Goal: Information Seeking & Learning: Learn about a topic

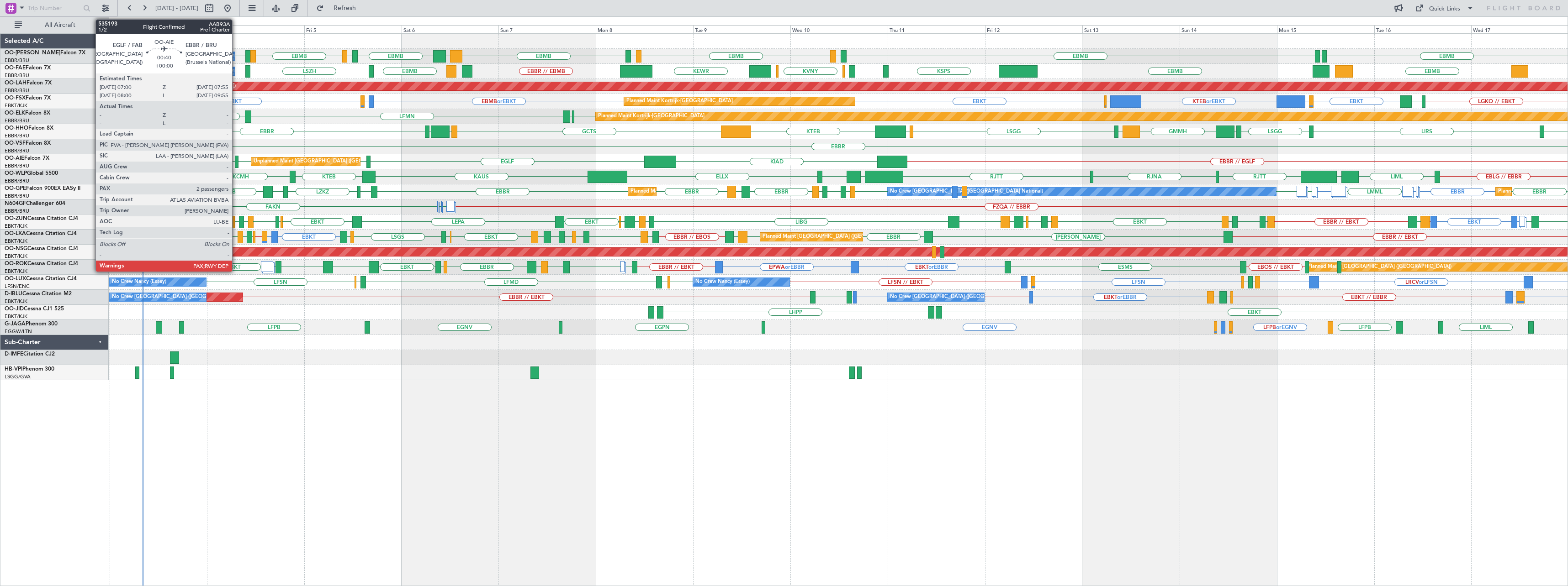
click at [236, 161] on div at bounding box center [236, 161] width 4 height 12
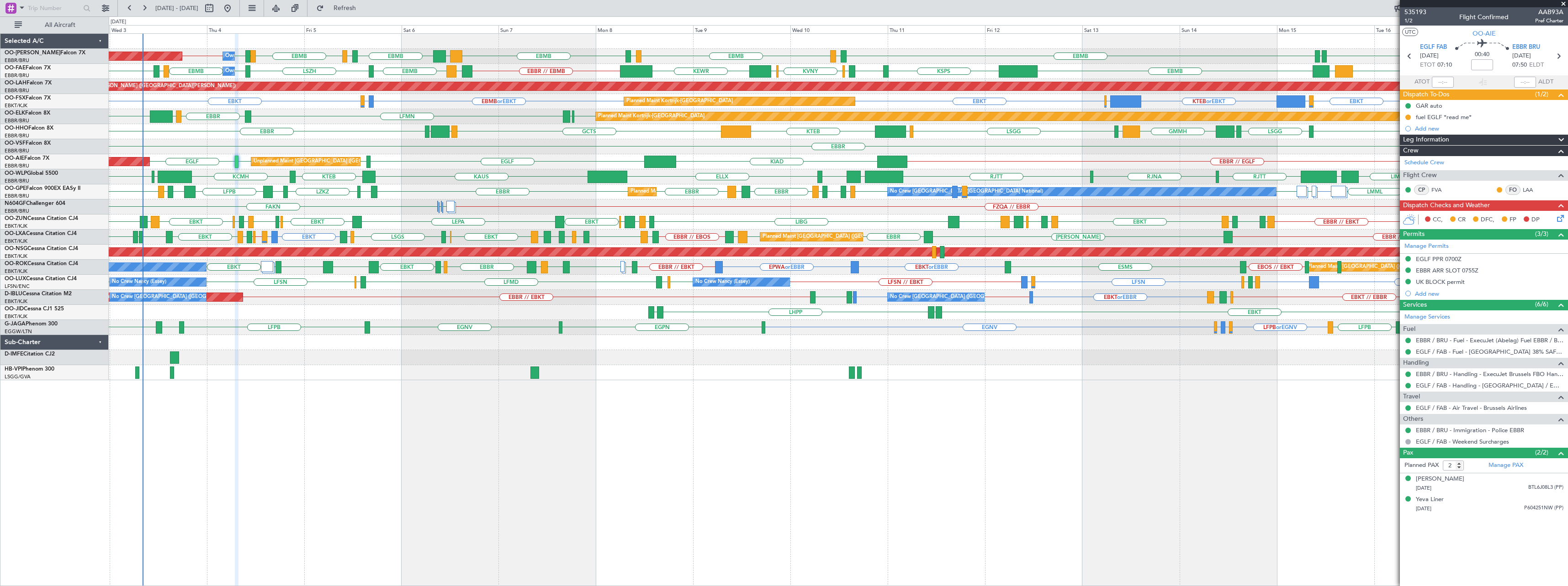
click at [1563, 2] on span at bounding box center [1563, 4] width 9 height 8
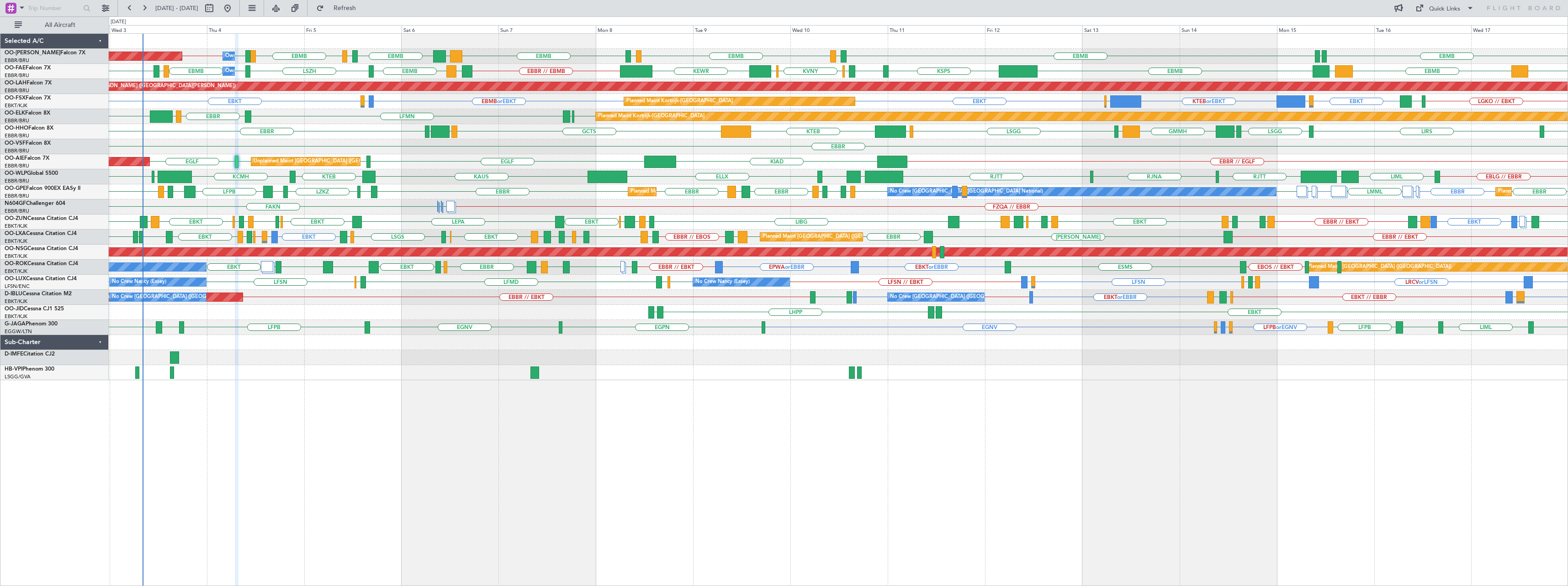
type input "0"
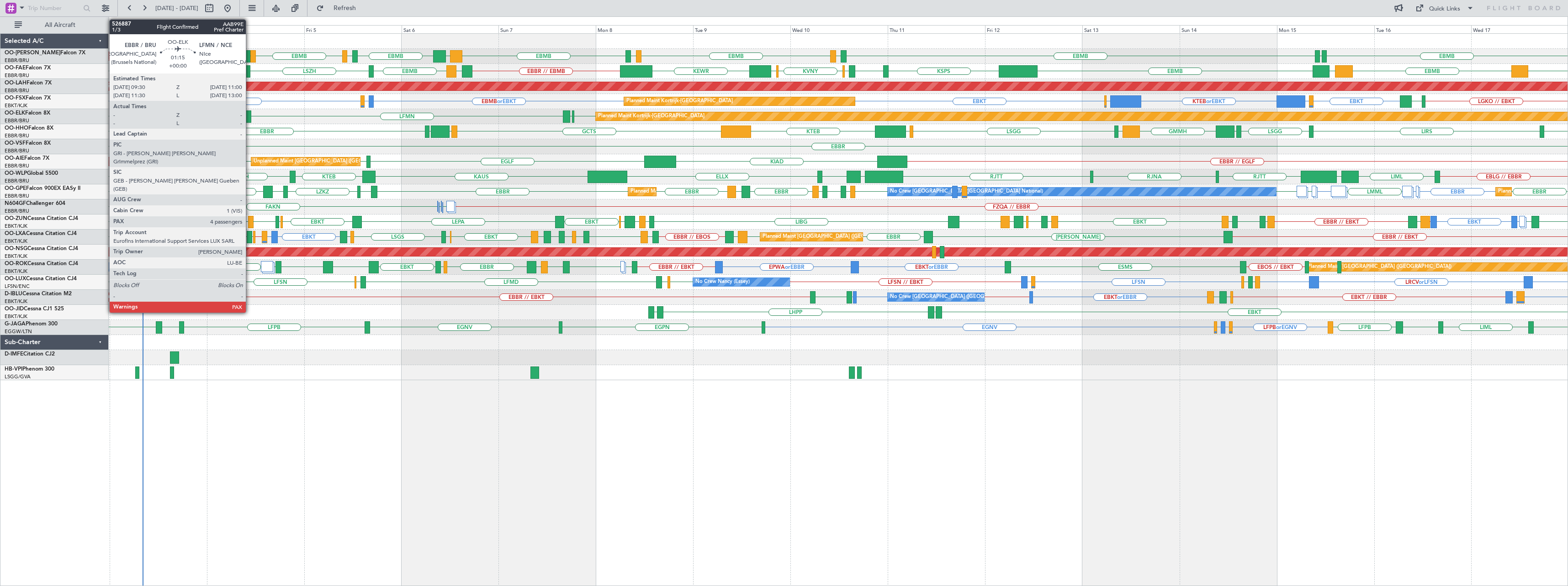
click at [250, 113] on div at bounding box center [248, 116] width 6 height 12
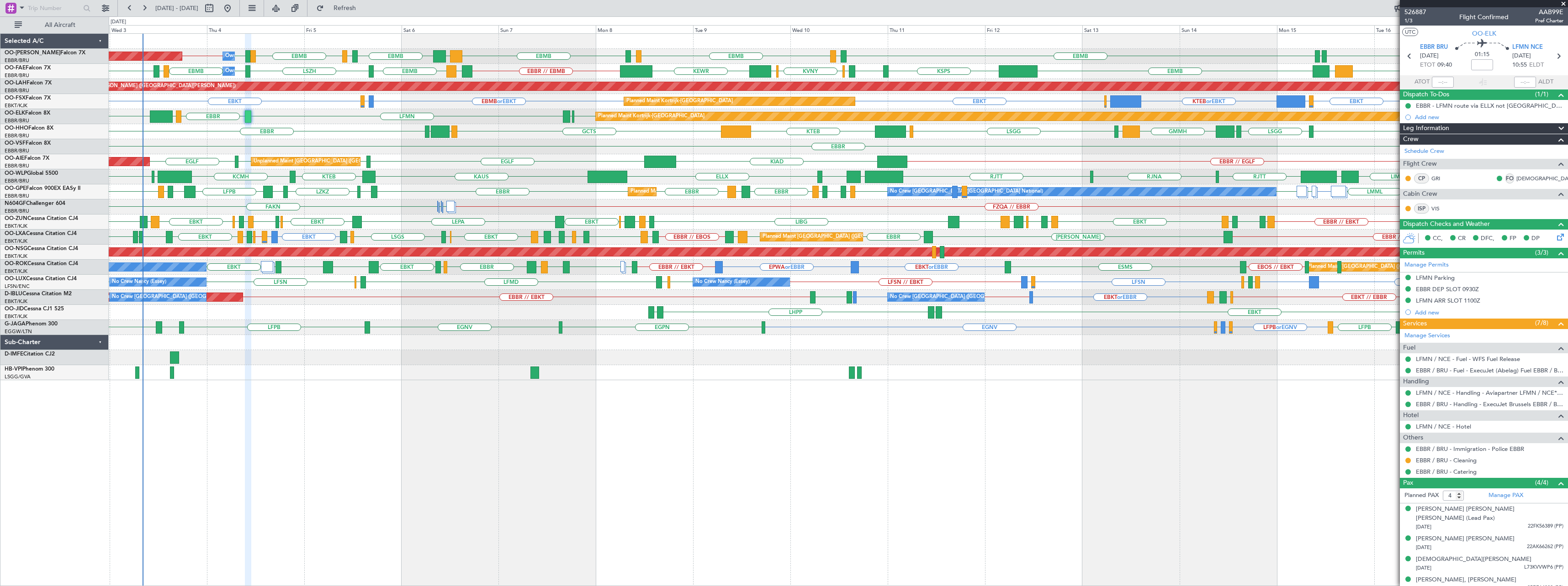
click at [1563, 4] on span at bounding box center [1563, 4] width 9 height 8
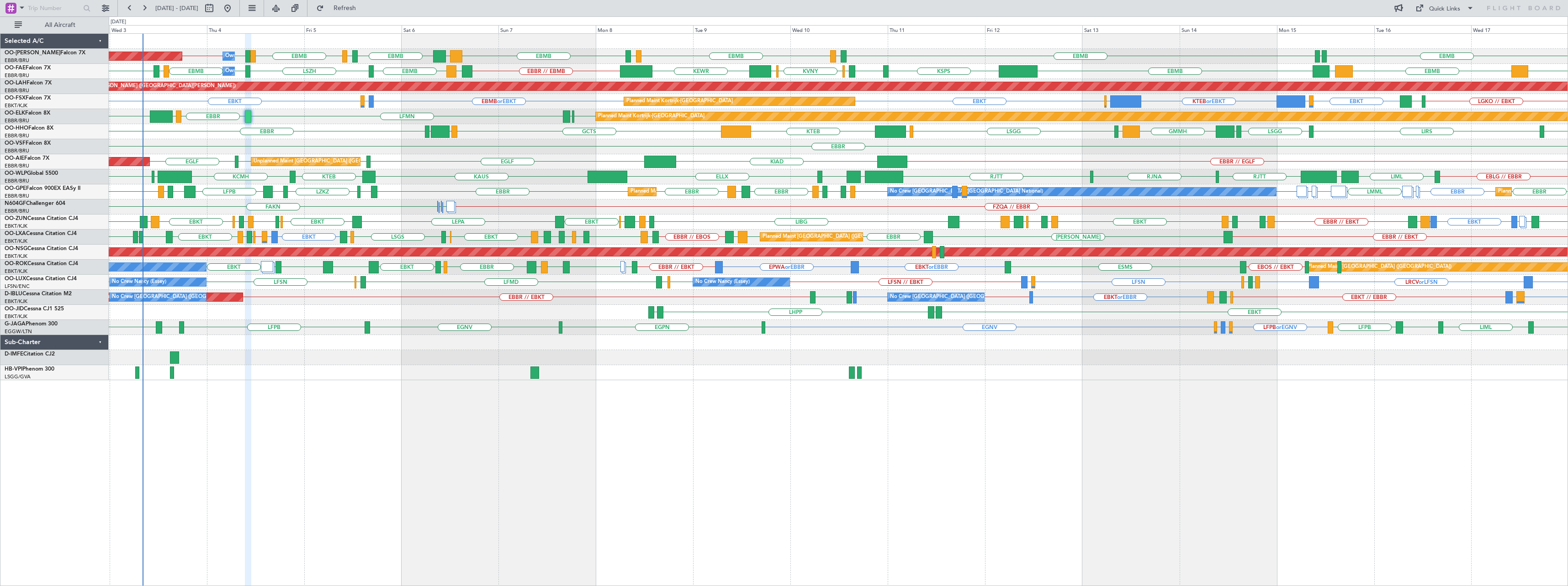
type input "0"
click at [25, 190] on span "[GEOGRAPHIC_DATA] (Brussels National)" at bounding box center [48, 187] width 88 height 11
click at [31, 188] on link "OO-GPE Falcon 900EX EASy II" at bounding box center [43, 188] width 76 height 6
click at [43, 10] on input "text" at bounding box center [54, 8] width 52 height 14
click at [17, 9] on span at bounding box center [22, 7] width 11 height 11
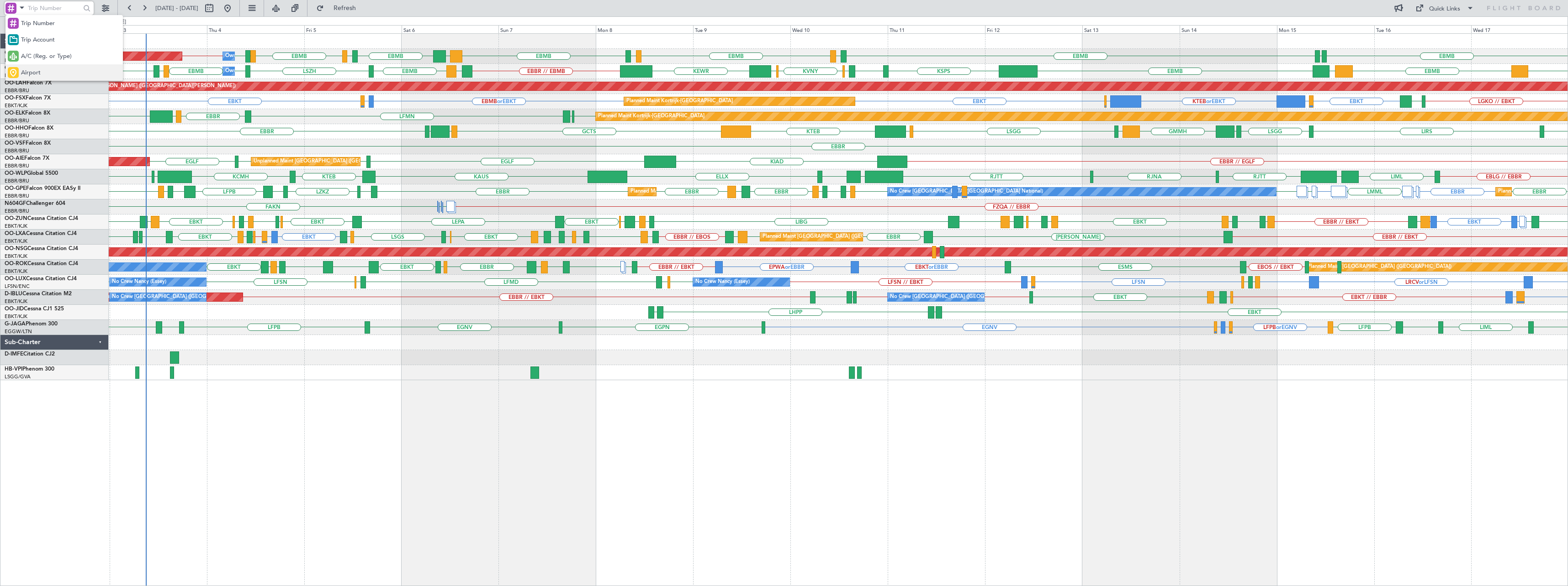
click at [30, 71] on span "Airport" at bounding box center [31, 72] width 19 height 9
click at [55, 8] on input "text" at bounding box center [54, 8] width 52 height 14
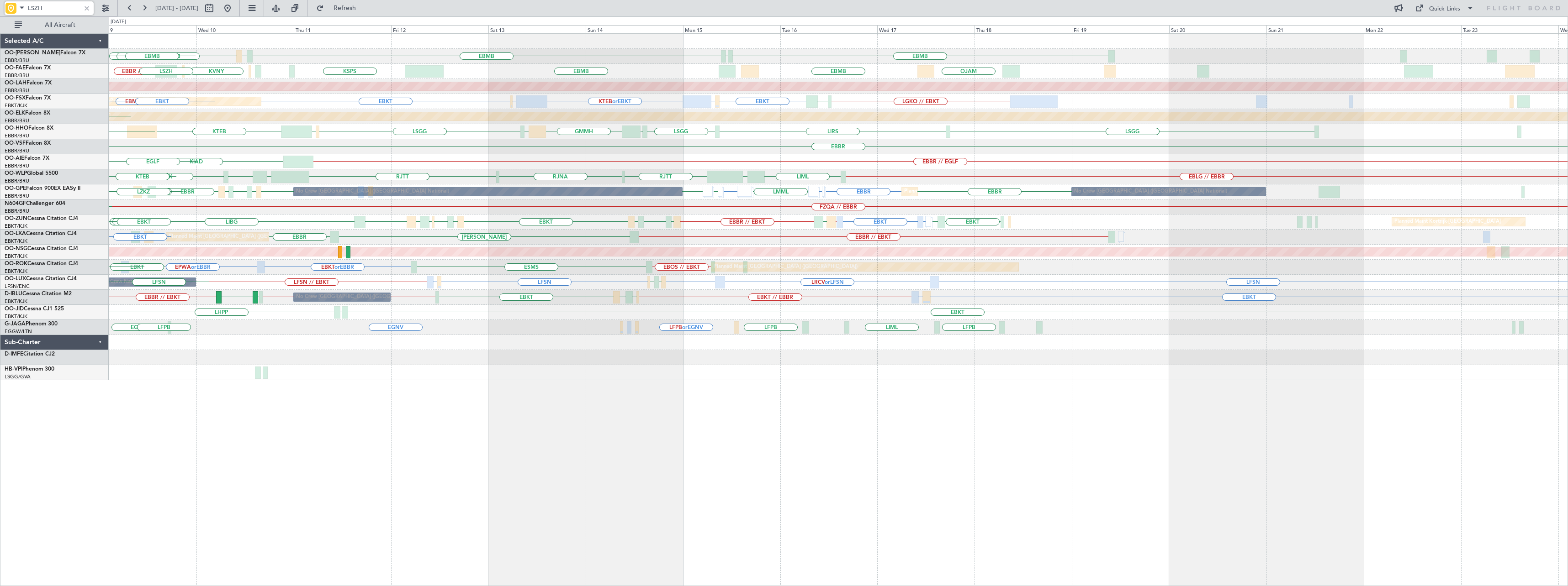
click at [569, 414] on div "EBMB EBMB LIMC EBMB LFLB EBMB LKKB BIKF EBMB LIMC EBMB KVNY KPMD KEWR EBMB KSPS…" at bounding box center [838, 310] width 1460 height 553
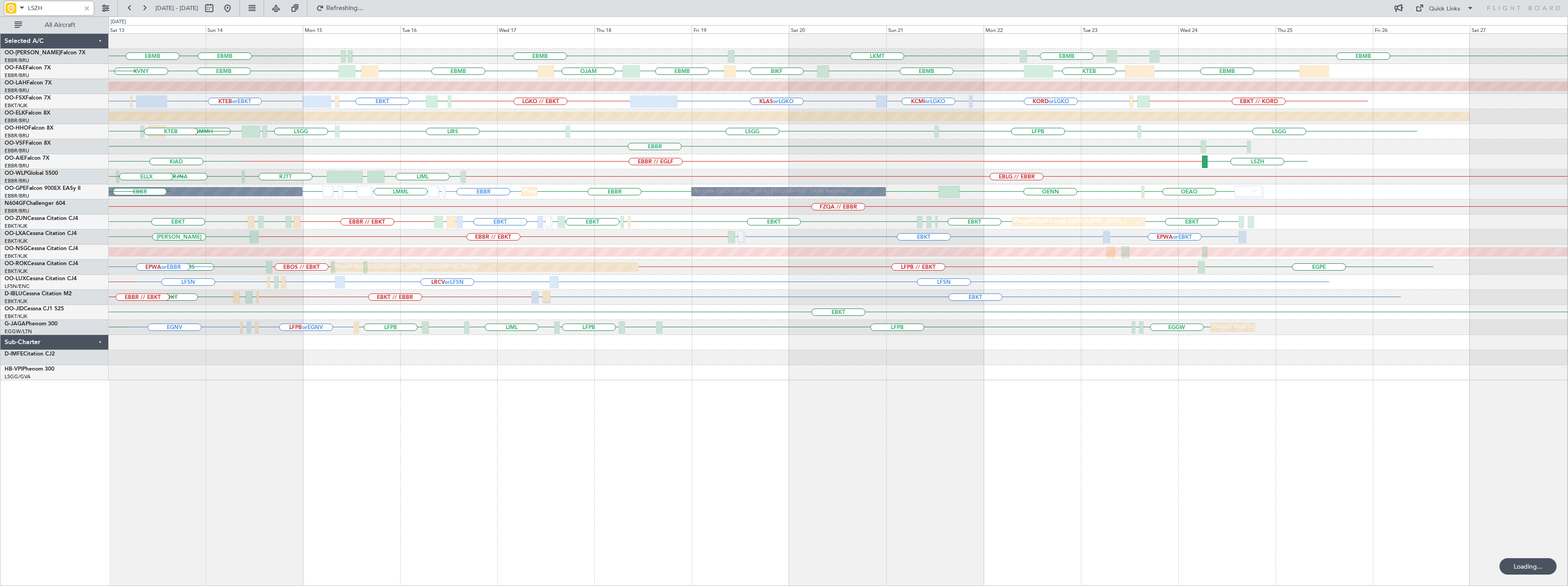
click at [842, 417] on div "EBMB LKMT EBMB LFLB EBMB LPMR EBMB LIMC EBMB EBMB BIKF EBMB [GEOGRAPHIC_DATA] E…" at bounding box center [838, 310] width 1460 height 553
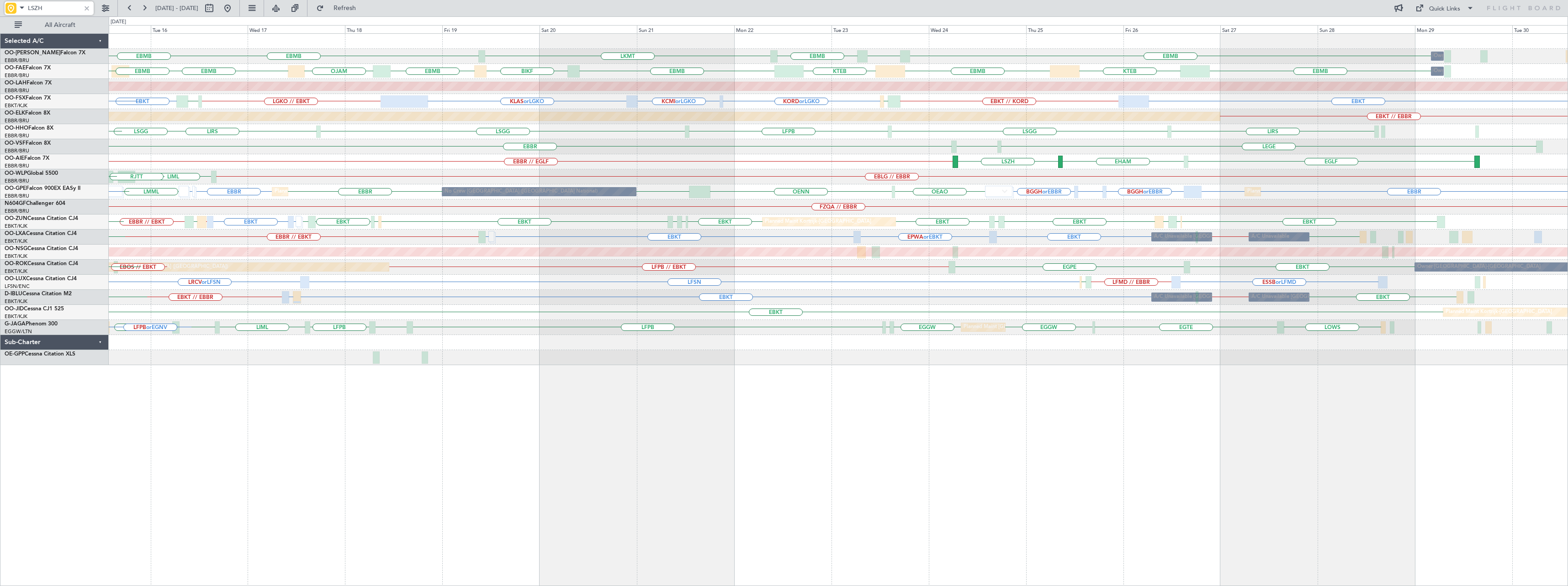
click at [539, 433] on div "LKMT EBMB EBMB LPMR EBMB Owner [GEOGRAPHIC_DATA] LFLB EBMB BIKF EBMB [GEOGRAPHI…" at bounding box center [838, 310] width 1460 height 553
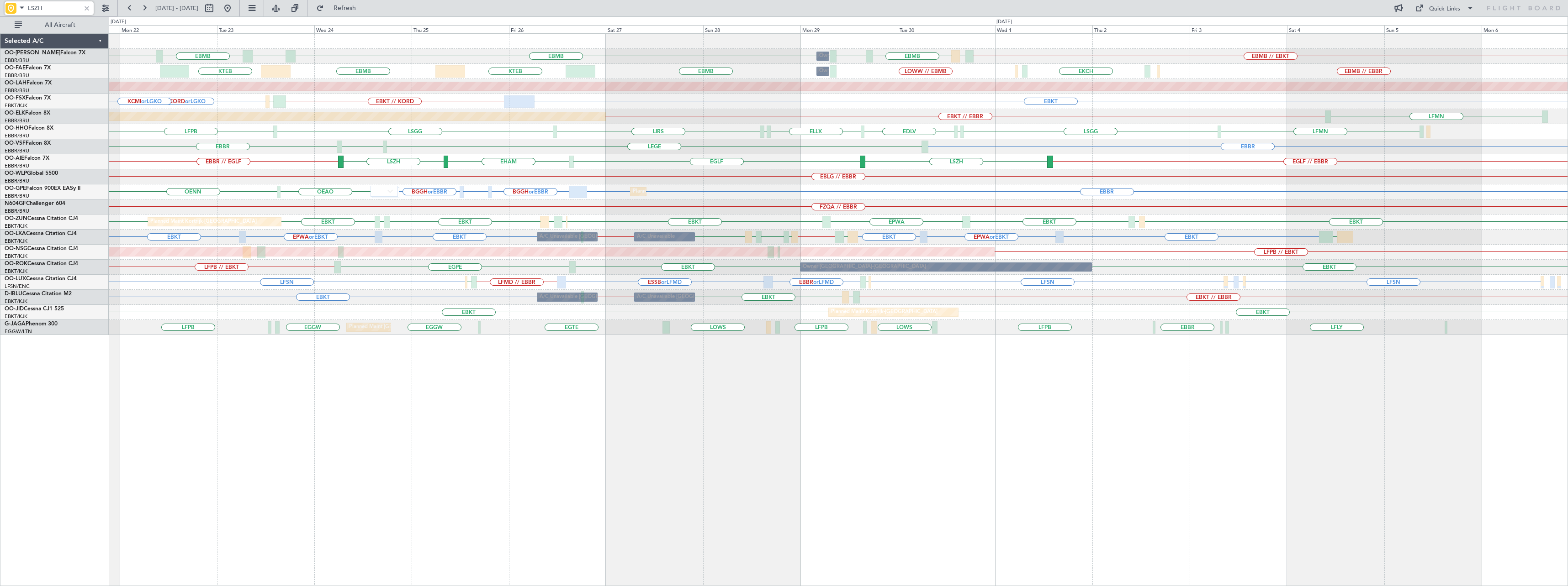
click at [601, 402] on div "LKMT EBMB LPMR EBMB EBMB LOWW EBMB EBMB // EBKT LEMD Owner [GEOGRAPHIC_DATA] EB…" at bounding box center [838, 310] width 1460 height 553
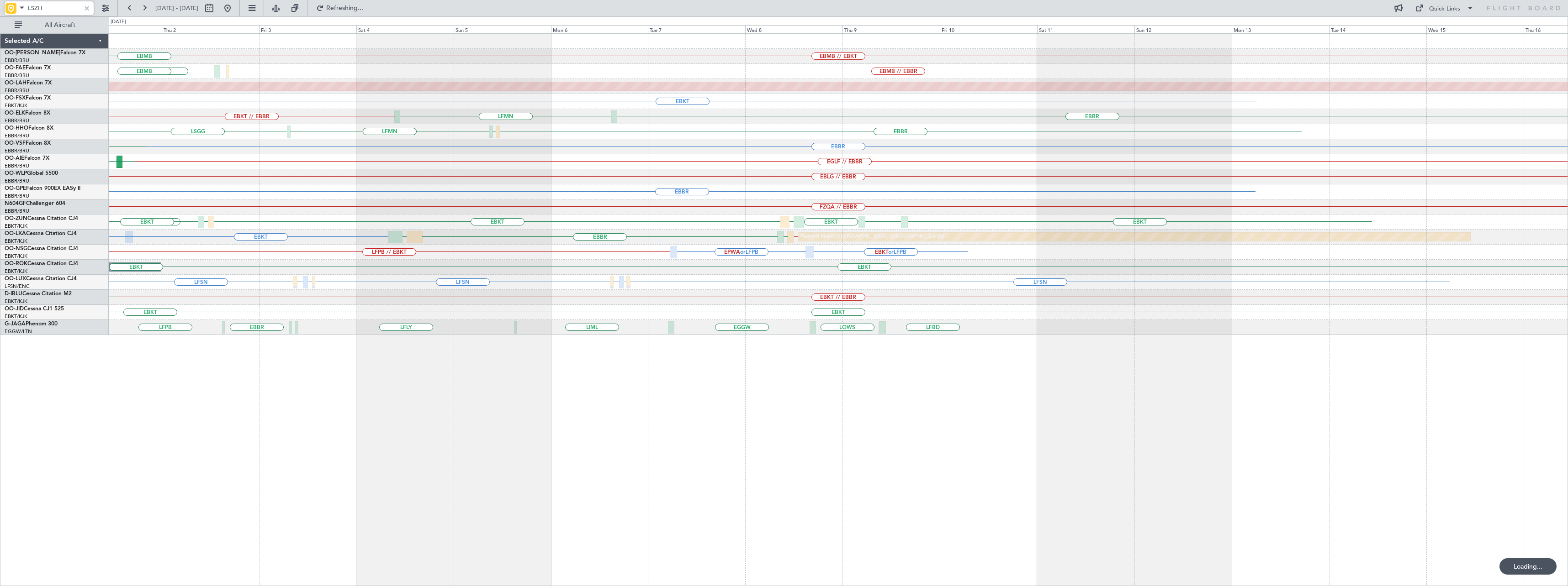
click at [685, 425] on div "EBMB // EBKT LOWW EBMB Owner [GEOGRAPHIC_DATA] EBMB LEMD EBMB EBMB // EBBR ELLX…" at bounding box center [838, 310] width 1460 height 553
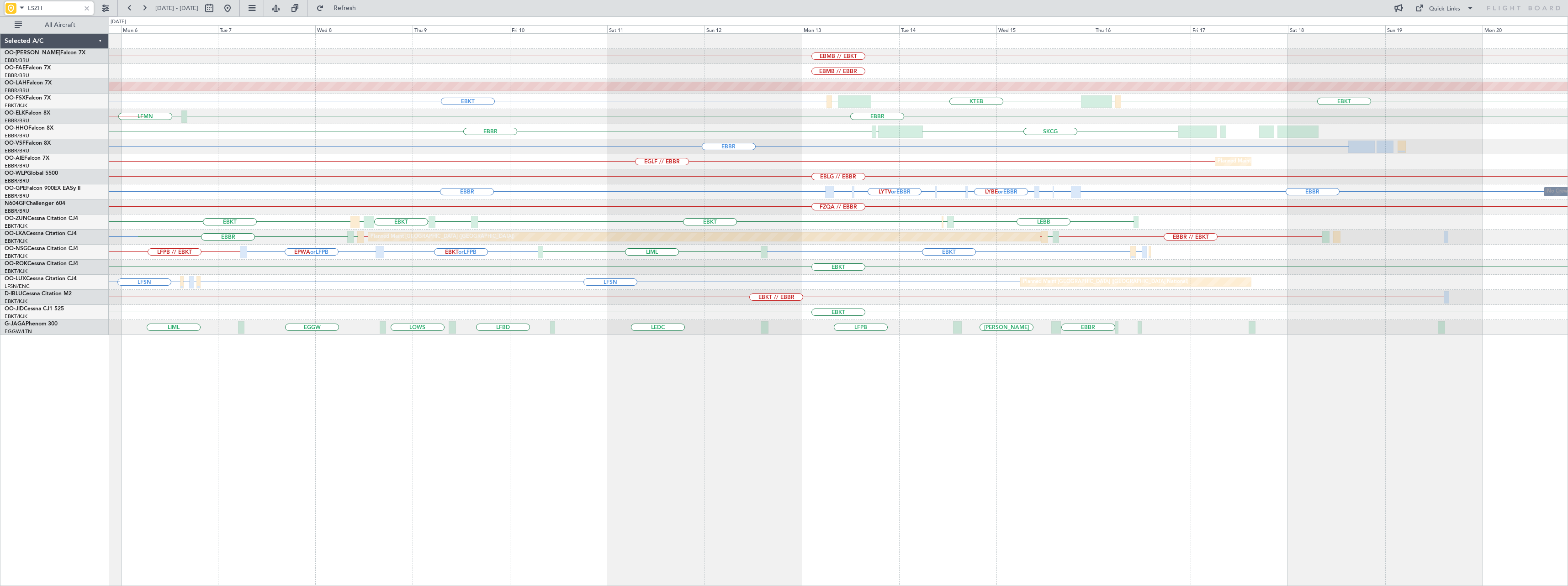
click at [571, 427] on div "EBMB // EBKT EBMB // EBBR ELLX EKCH Planned [GEOGRAPHIC_DATA][PERSON_NAME]-[GEO…" at bounding box center [838, 310] width 1460 height 553
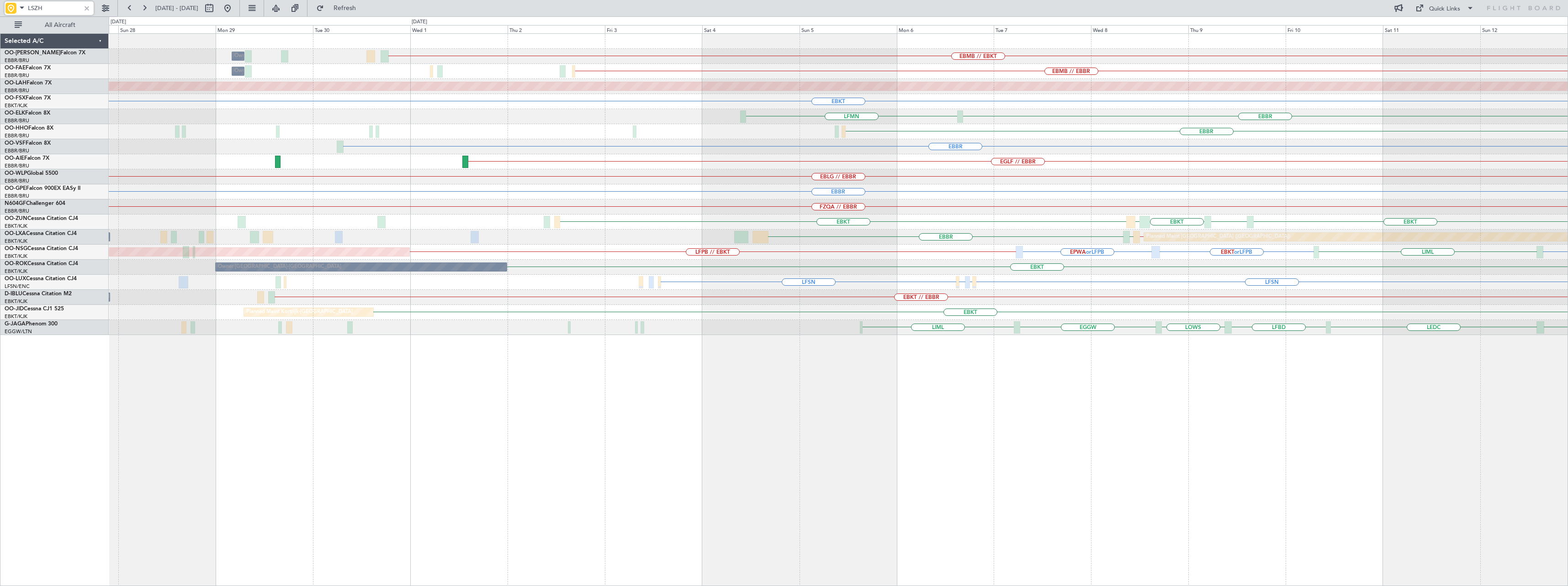
click at [1228, 443] on div "EBMB // EBKT Owner [GEOGRAPHIC_DATA] EBMB // EBBR Owner [GEOGRAPHIC_DATA] Plann…" at bounding box center [838, 310] width 1460 height 553
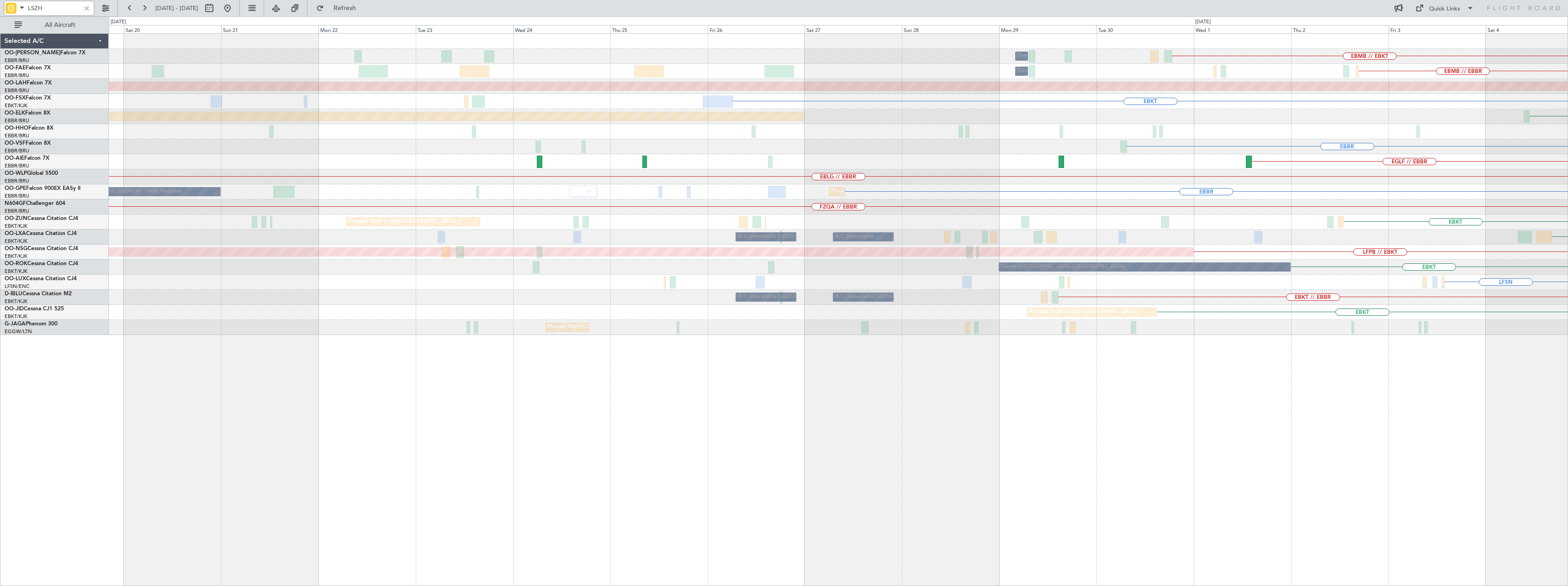
click at [1186, 454] on div "EBMB // EBKT Owner [GEOGRAPHIC_DATA] EBMB // EBBR Owner [GEOGRAPHIC_DATA] Plann…" at bounding box center [838, 310] width 1460 height 553
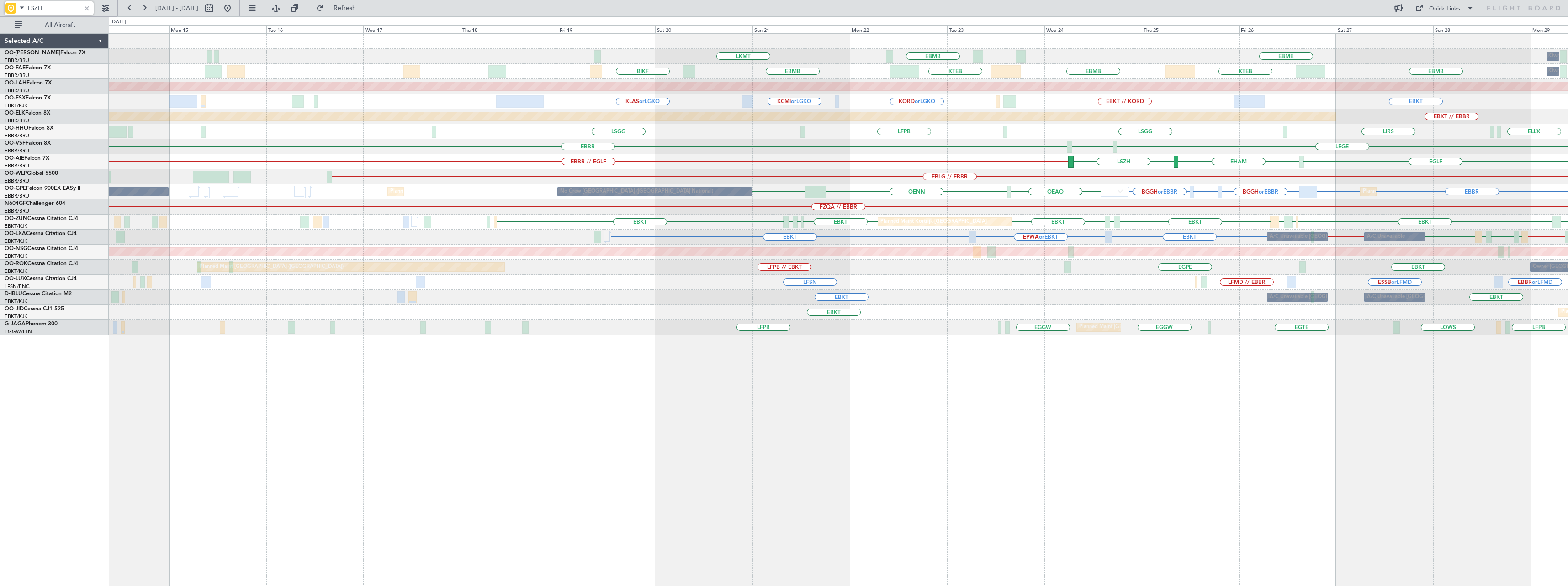
click at [1037, 444] on div "Owner Melsbroek Air Base LKMT EBMB LPMR EBMB LOWW EBMB EBMB LEMD EBMB // EBKT O…" at bounding box center [838, 310] width 1460 height 553
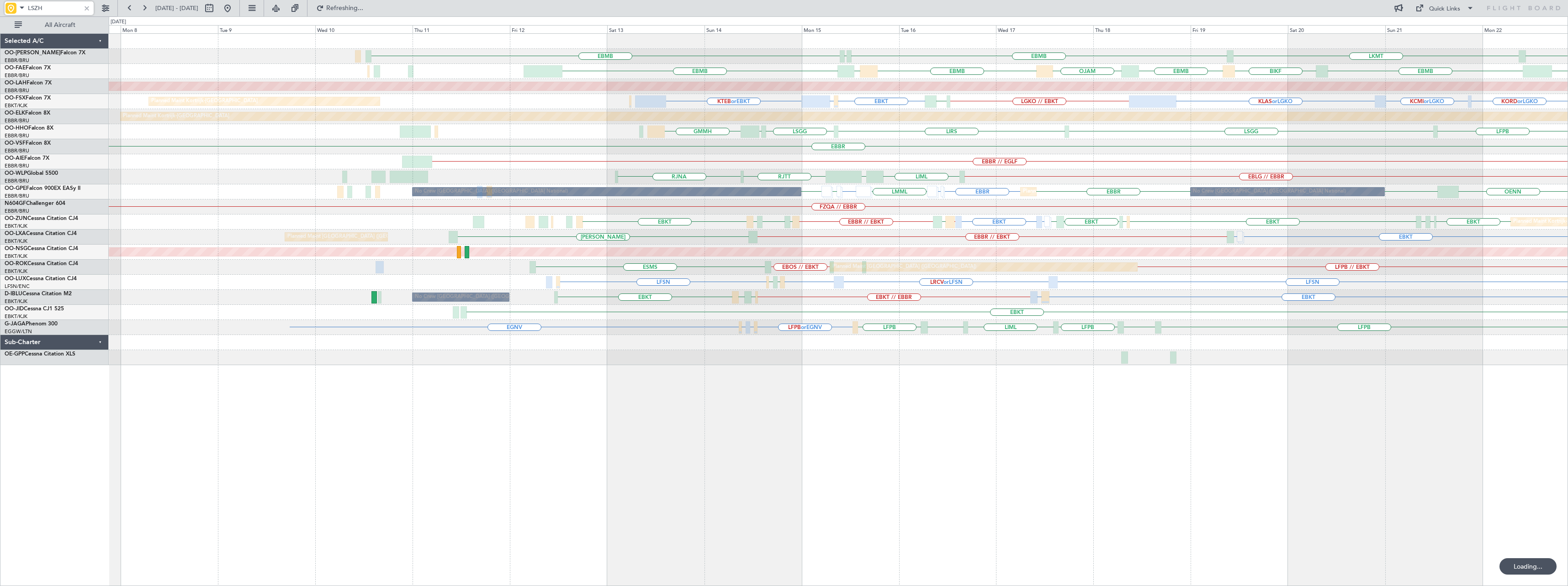
click at [951, 443] on div "EBMB LKMT EBMB LFLB EBMB LPMR EBMB EBMB BIKF EBMB [GEOGRAPHIC_DATA] EBMB [GEOGR…" at bounding box center [838, 310] width 1460 height 553
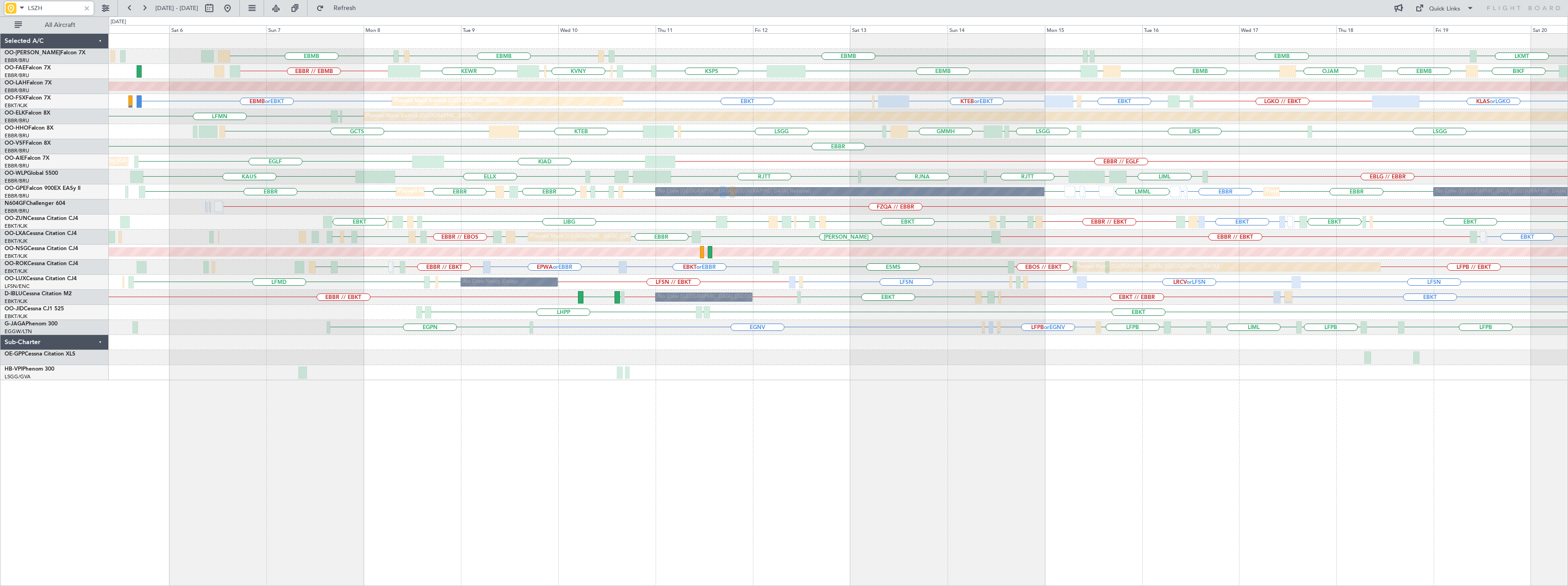
click at [719, 416] on div "EBMB EBMB LIMC LKMT EBMB LFLB LIMC EBMB Owner [GEOGRAPHIC_DATA] EBMB Planned Ma…" at bounding box center [838, 310] width 1460 height 553
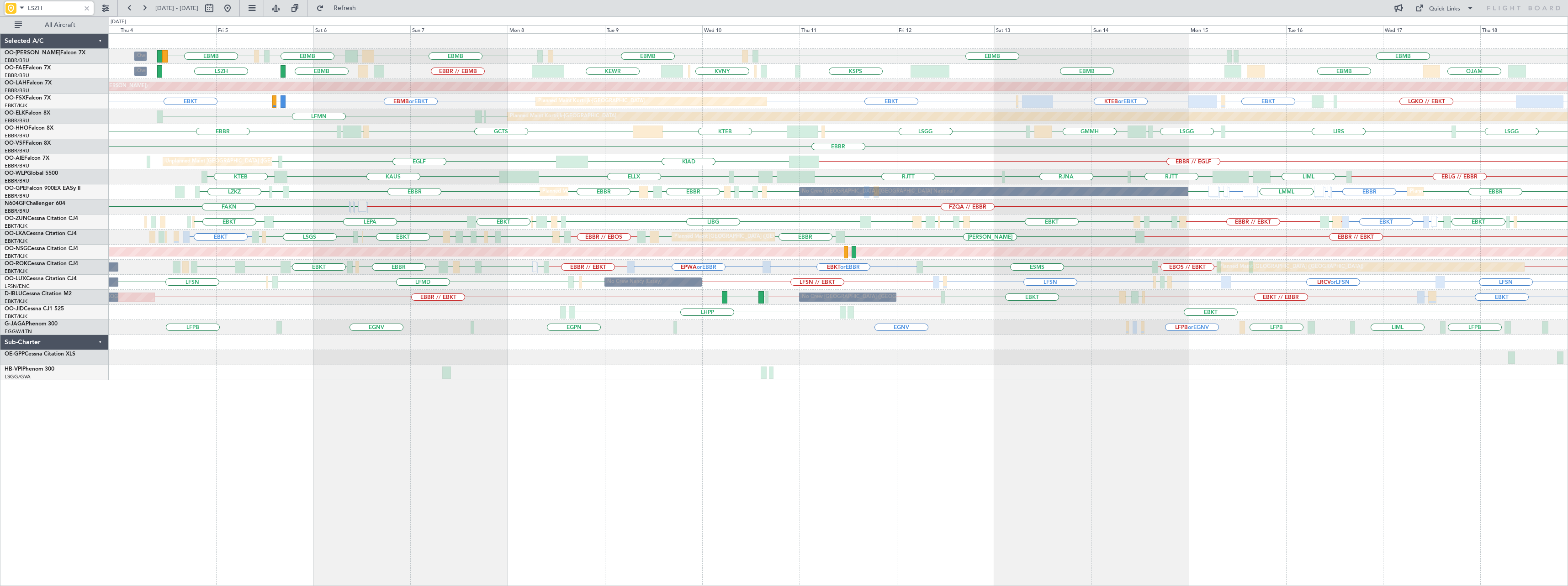
click at [595, 474] on div "EBMB EBMB EBMB LIMC EBMB LFLB LIMC EBMB BIKF EBMB LKKB Owner [GEOGRAPHIC_DATA] …" at bounding box center [838, 310] width 1460 height 553
type input "LSZH"
